Goal: Information Seeking & Learning: Learn about a topic

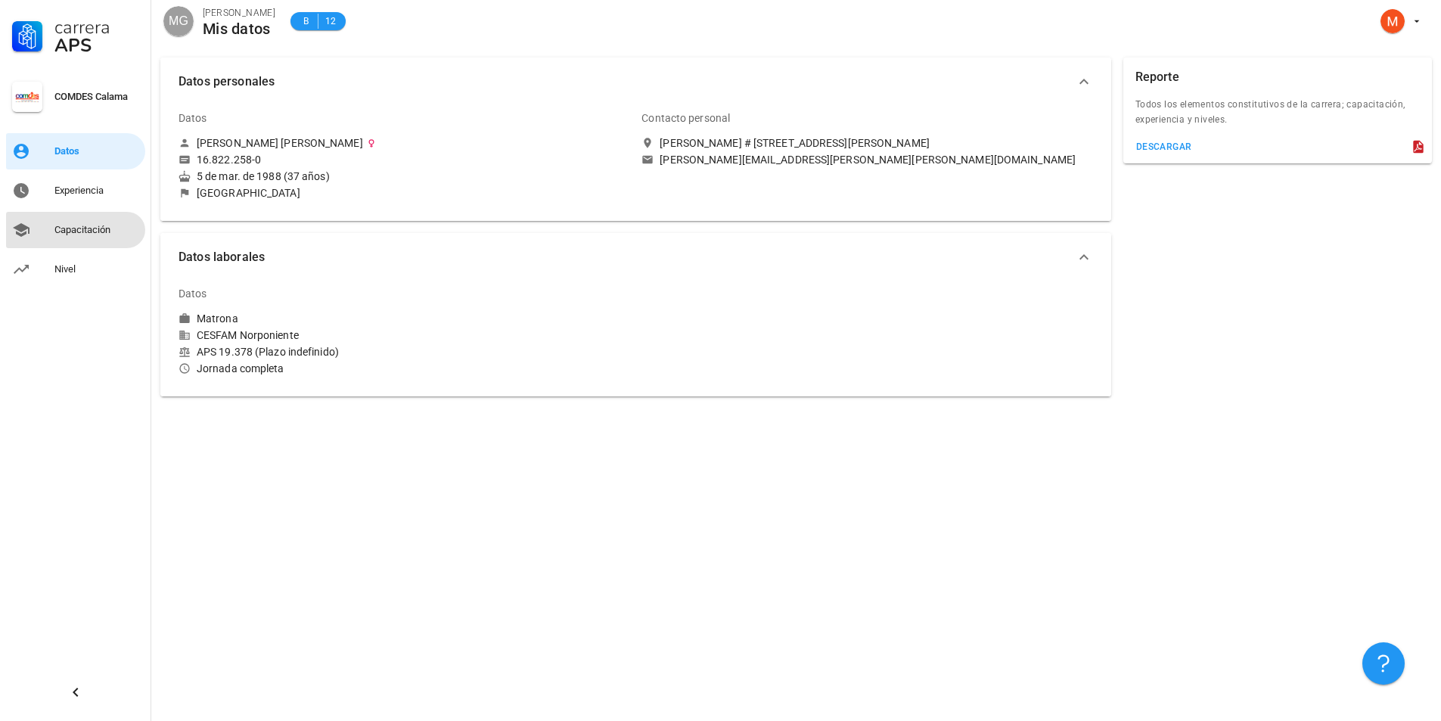
click at [92, 231] on div "Capacitación" at bounding box center [96, 230] width 85 height 12
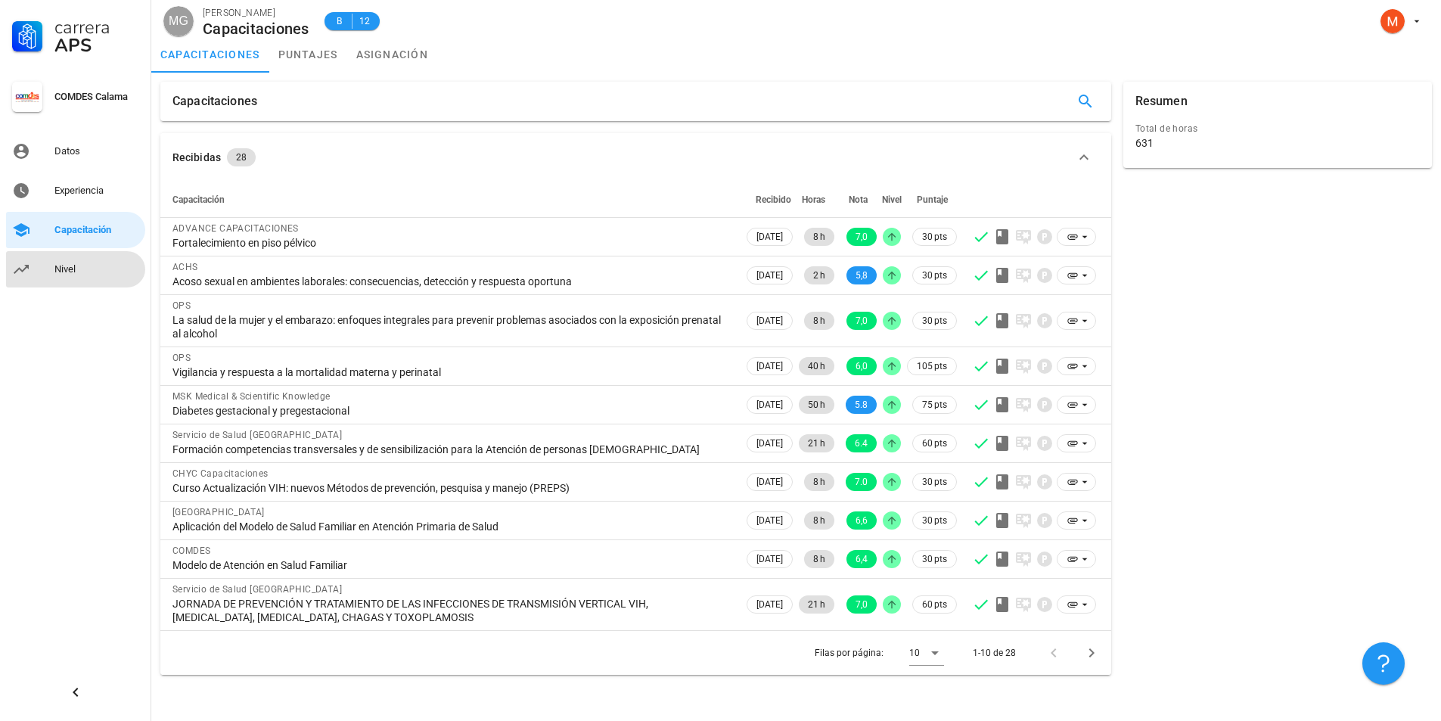
click at [71, 261] on div "Nivel" at bounding box center [96, 269] width 85 height 24
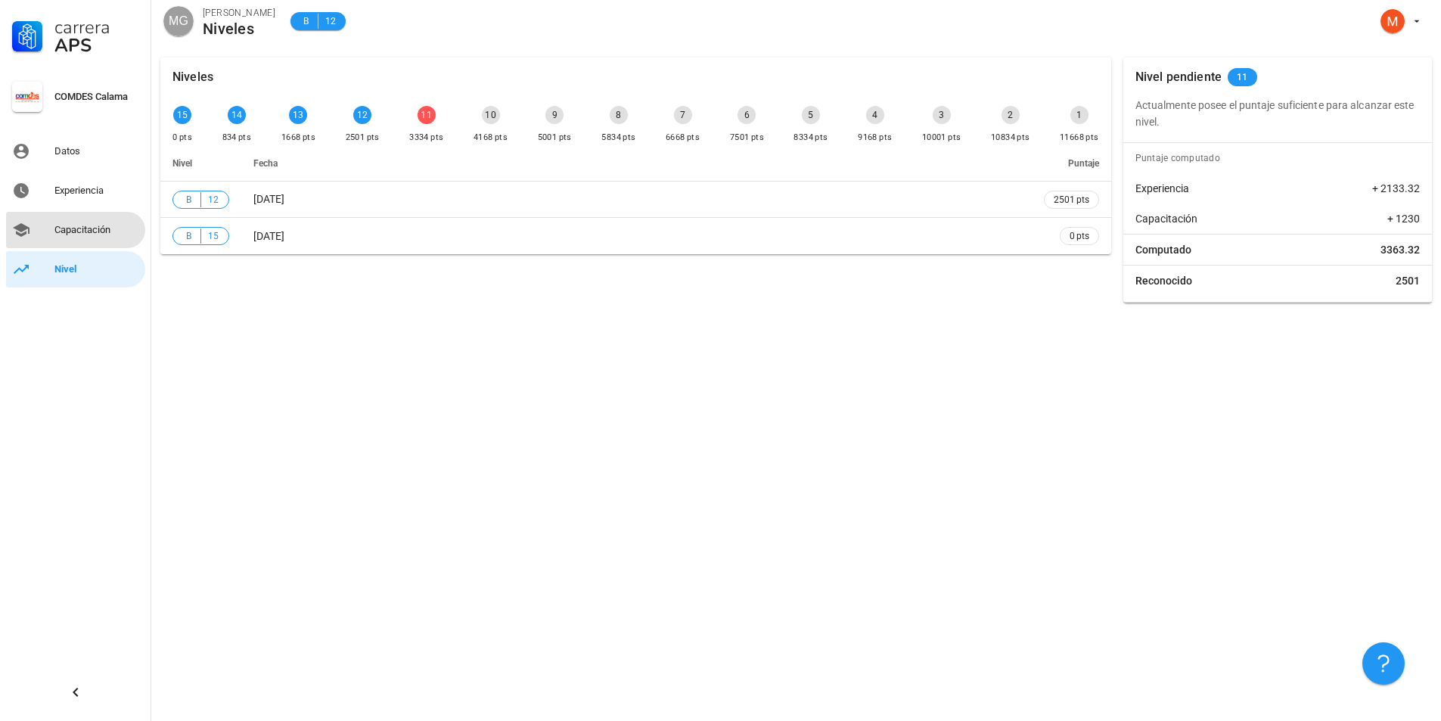
click at [67, 225] on div "Capacitación" at bounding box center [96, 230] width 85 height 12
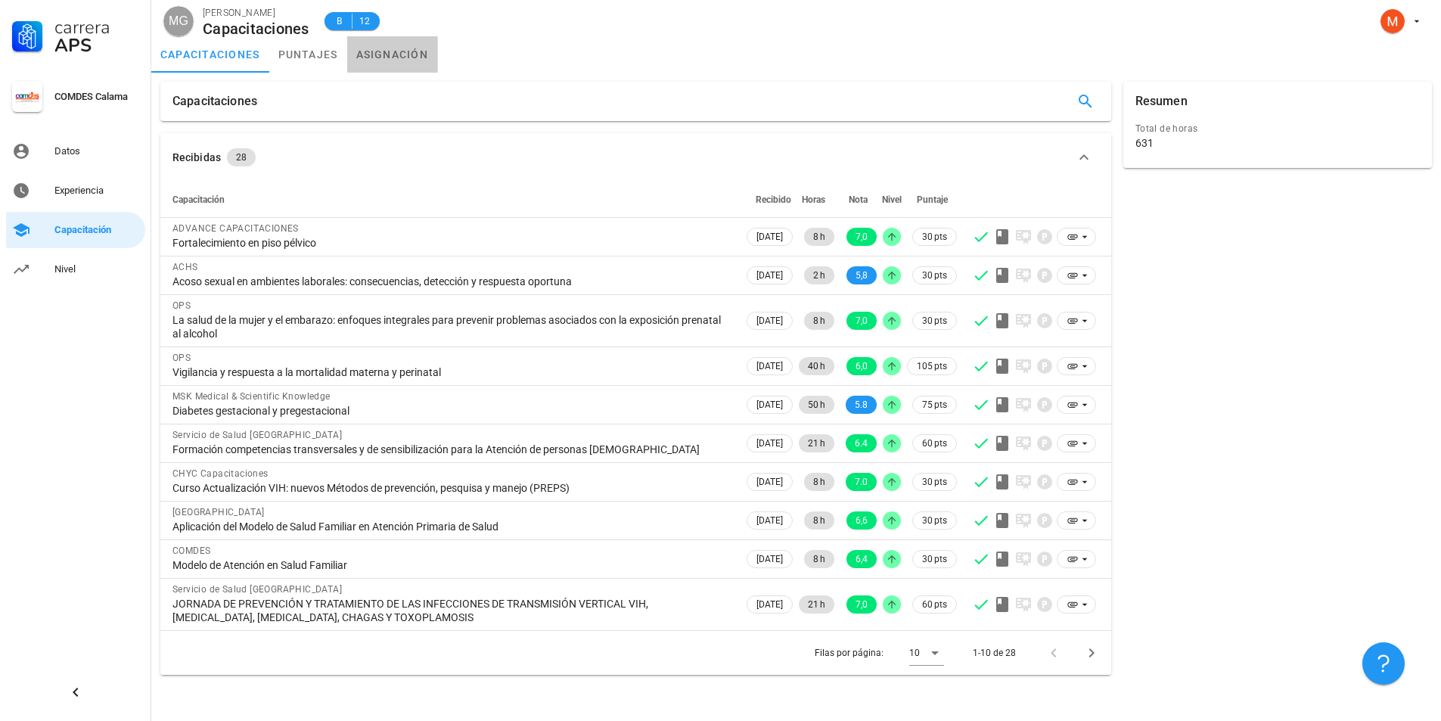
click at [366, 51] on link "asignación" at bounding box center [392, 54] width 91 height 36
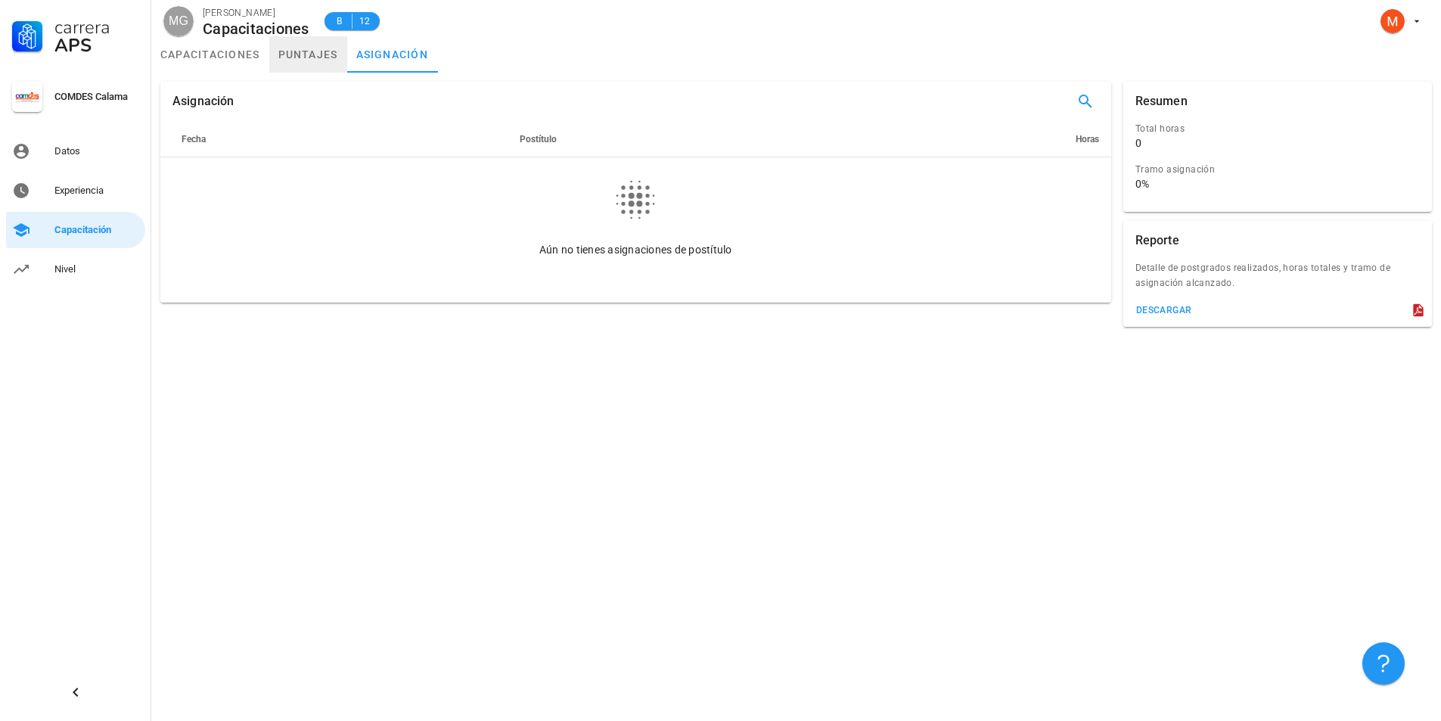
click at [322, 57] on link "puntajes" at bounding box center [308, 54] width 78 height 36
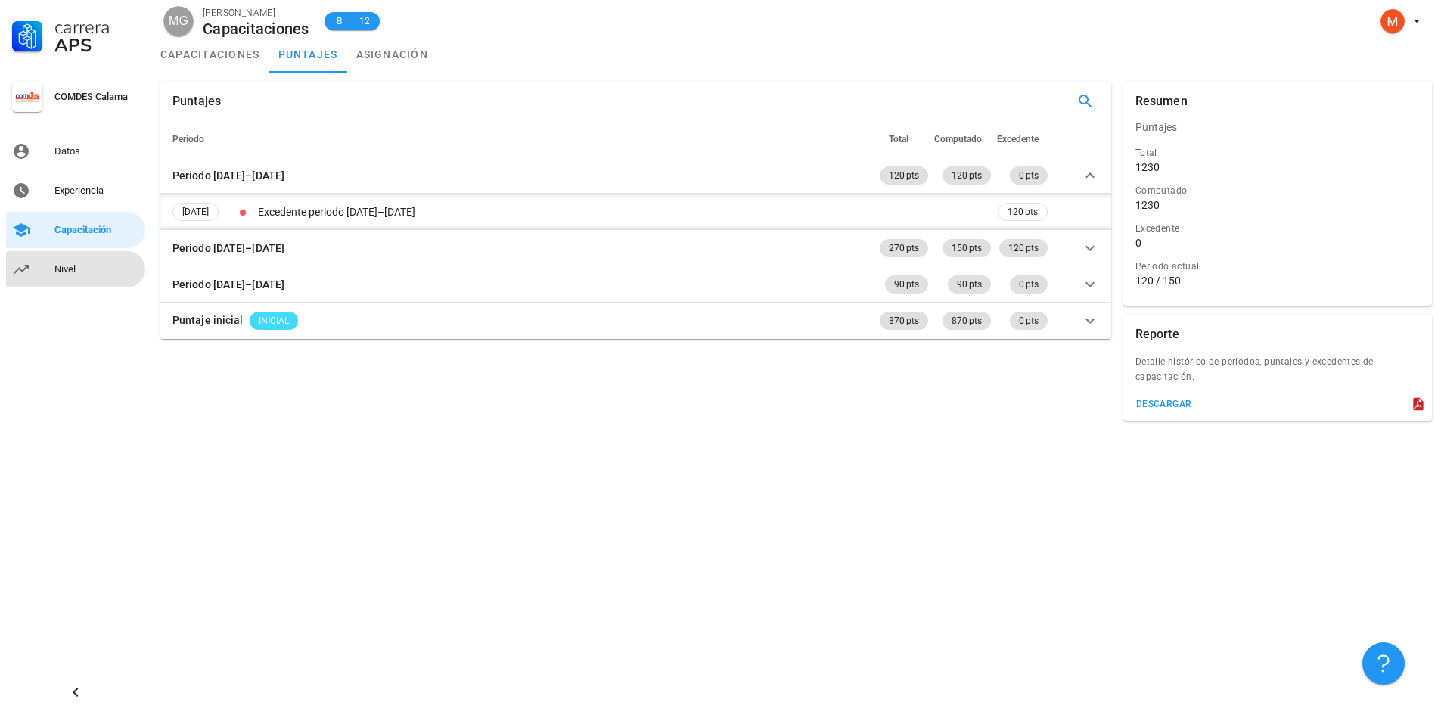
click at [90, 263] on div "Nivel" at bounding box center [96, 269] width 85 height 12
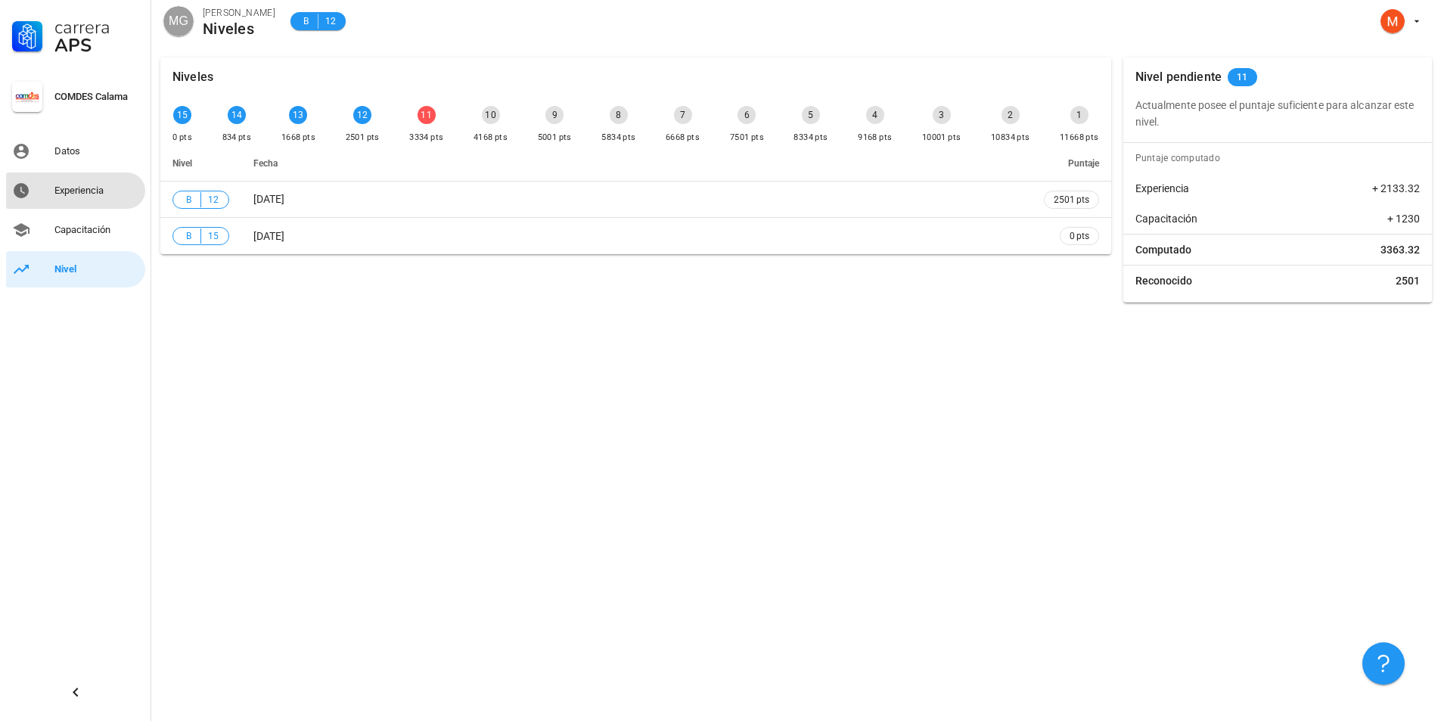
click at [69, 189] on div "Experiencia" at bounding box center [96, 191] width 85 height 12
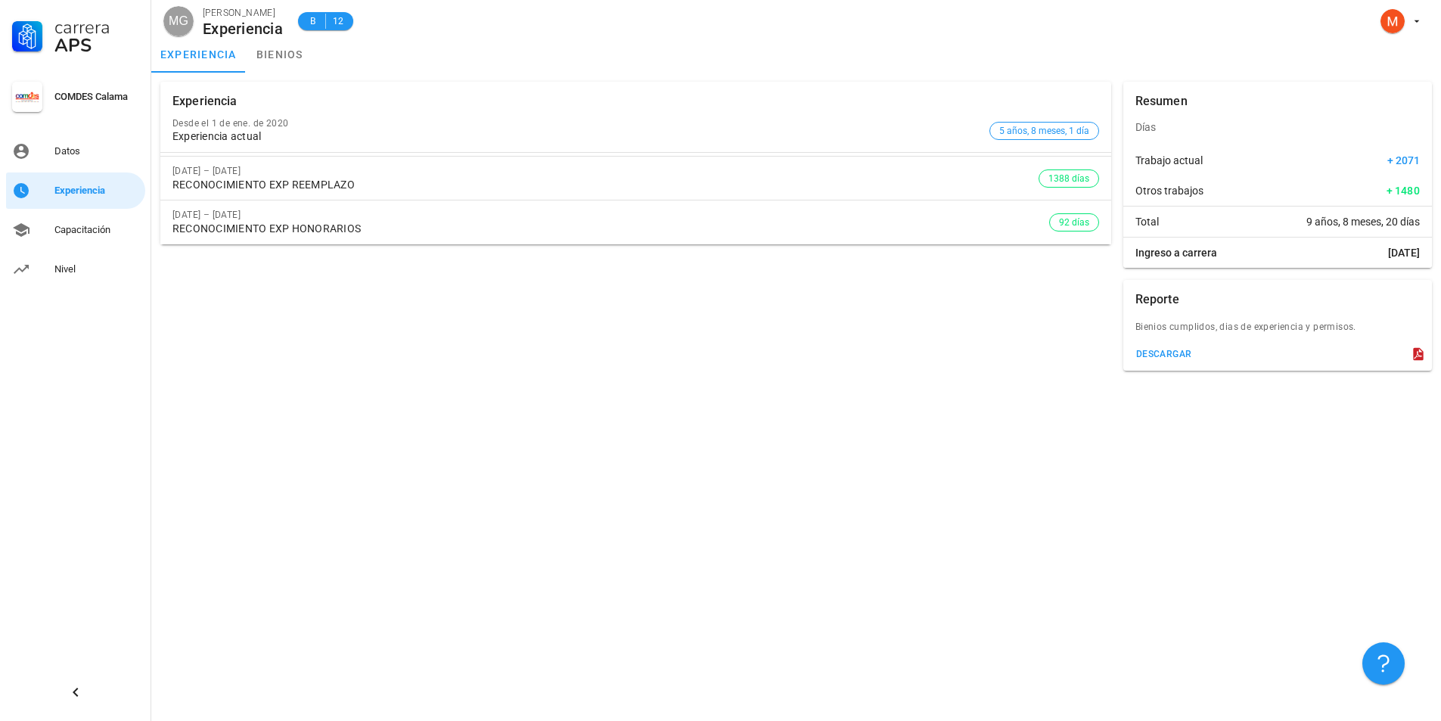
click at [286, 486] on div "Experiencia Desde el [DATE] Experiencia actual 5 años, 8 meses, 1 día [DATE] – …" at bounding box center [796, 397] width 1290 height 648
click at [72, 273] on div "Nivel" at bounding box center [96, 269] width 85 height 12
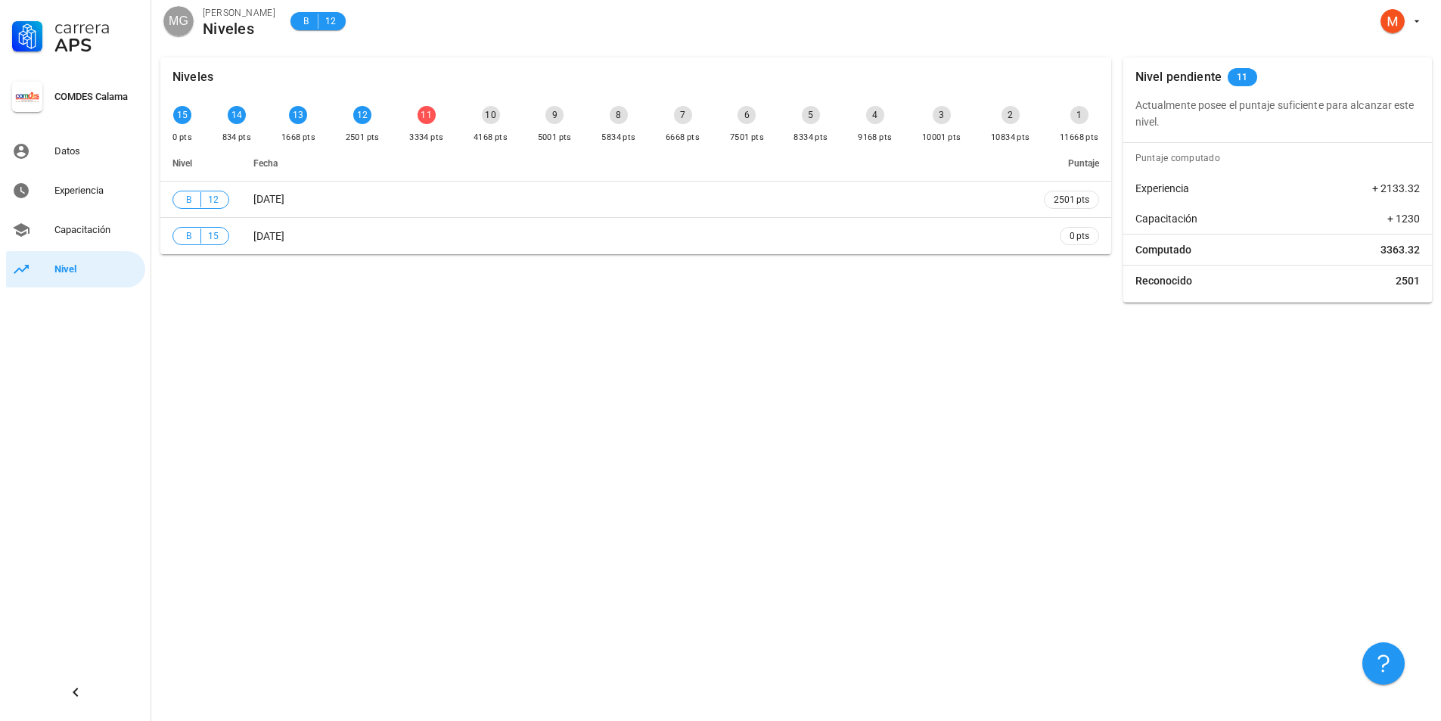
click at [555, 387] on div "Niveles 15 0 pts 14 834 pts 13 1668 pts 12 2501 pts 11 3334 pts 10 4168 pts 9 5…" at bounding box center [796, 384] width 1290 height 673
click at [53, 144] on link "Datos" at bounding box center [75, 151] width 139 height 36
